Goal: Find specific page/section: Find specific page/section

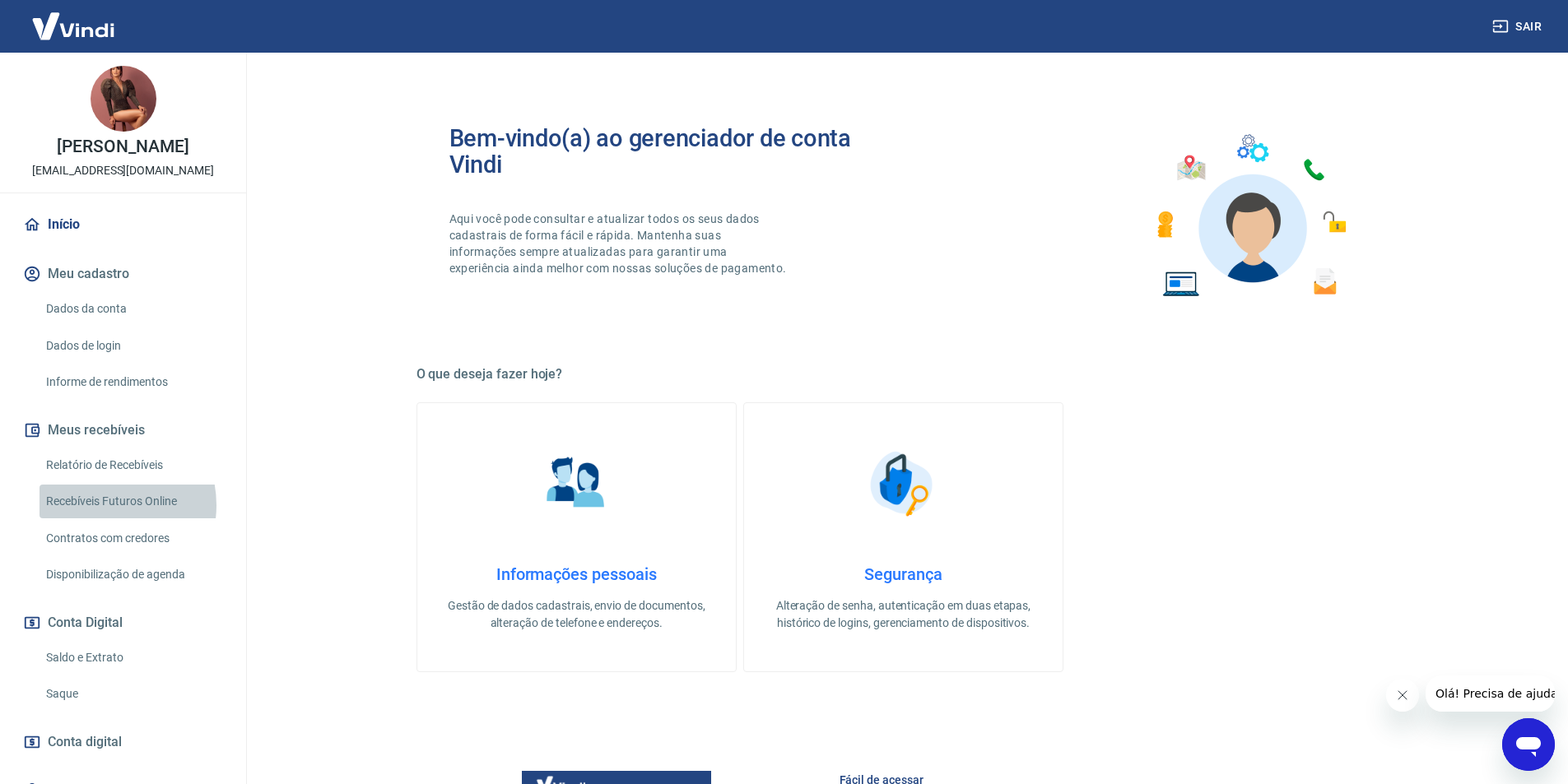
click at [99, 518] on link "Recebíveis Futuros Online" at bounding box center [133, 501] width 187 height 34
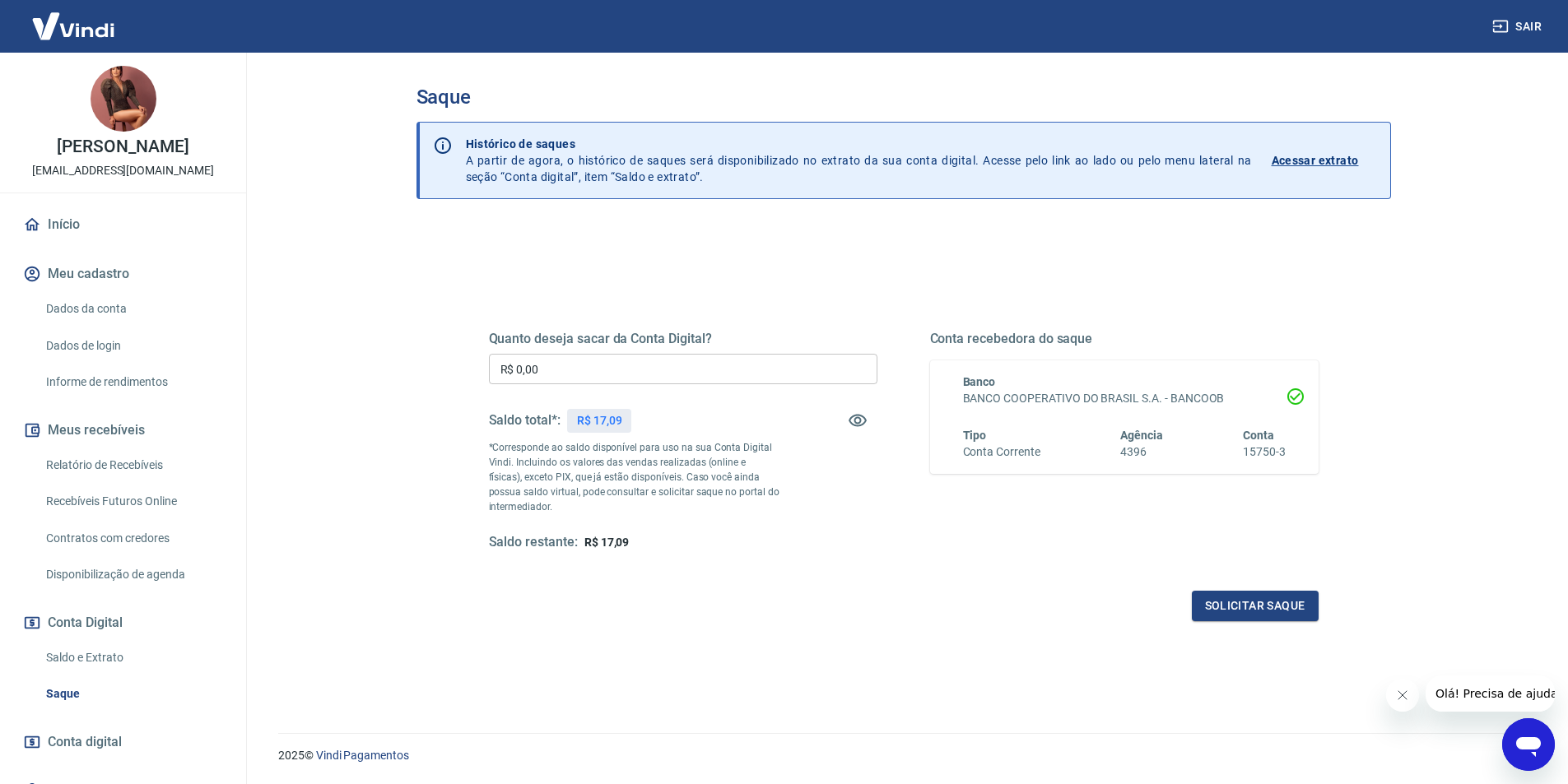
click at [102, 235] on link "Início" at bounding box center [123, 224] width 206 height 36
